Goal: Task Accomplishment & Management: Use online tool/utility

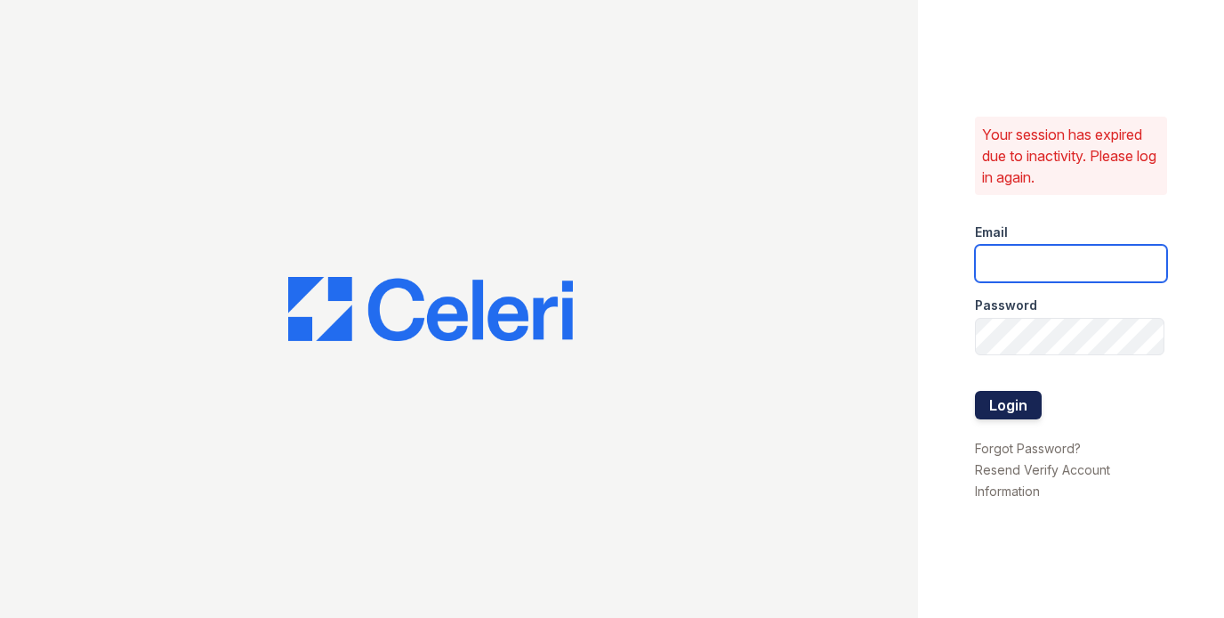
type input "[PERSON_NAME][EMAIL_ADDRESS][DOMAIN_NAME]"
click at [1005, 391] on button "Login" at bounding box center [1008, 405] width 67 height 28
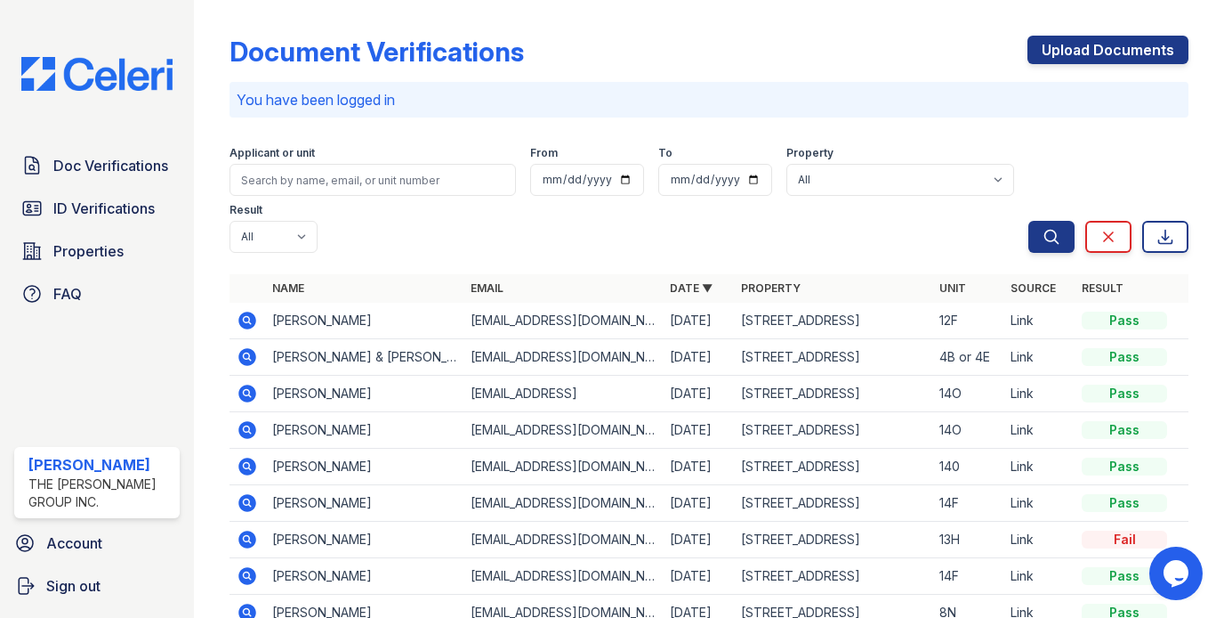
click at [247, 311] on icon at bounding box center [247, 320] width 18 height 18
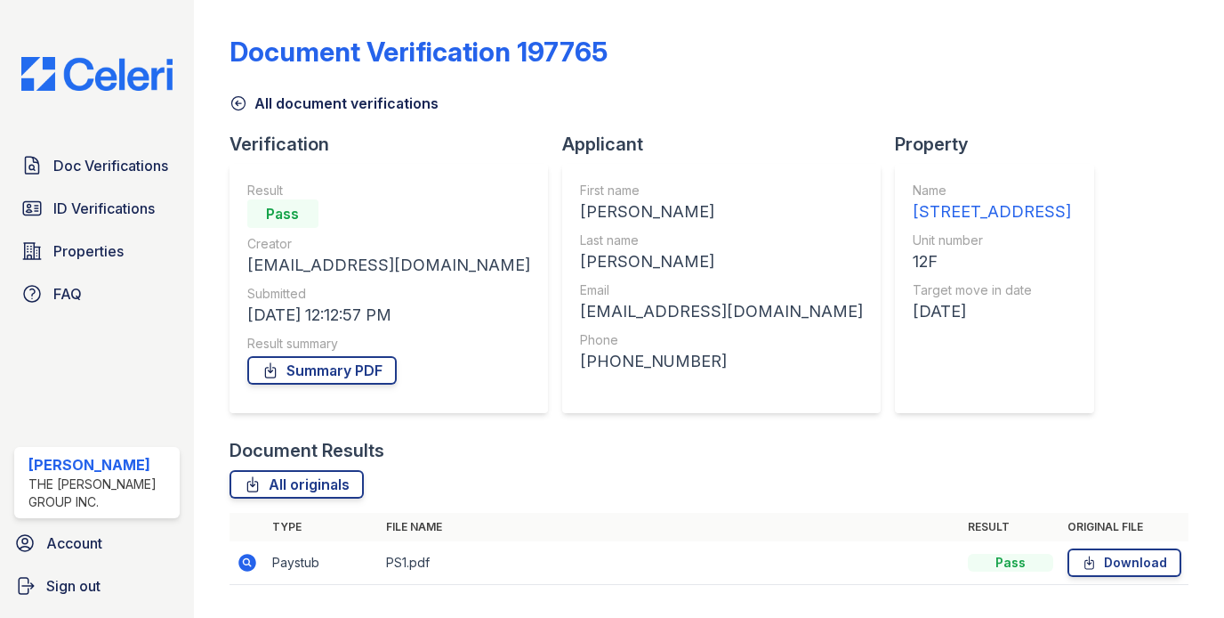
scroll to position [119, 0]
click at [315, 356] on link "Summary PDF" at bounding box center [322, 370] width 150 height 28
click at [296, 470] on link "All originals" at bounding box center [297, 484] width 134 height 28
